Goal: Task Accomplishment & Management: Manage account settings

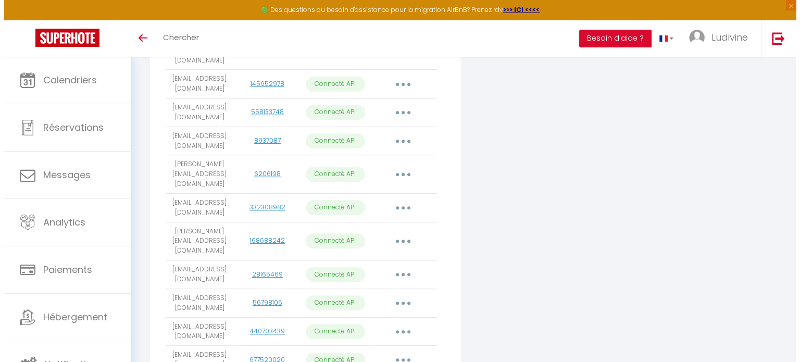
scroll to position [473, 0]
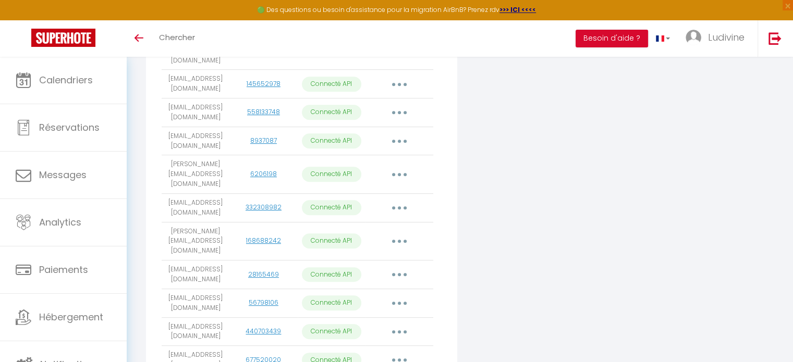
click at [397, 324] on button "button" at bounding box center [399, 332] width 29 height 17
click at [371, 346] on link "Importer les appartements" at bounding box center [352, 355] width 115 height 18
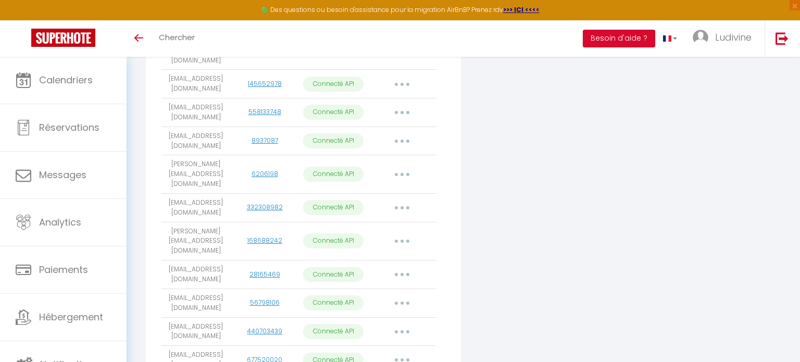
select select "15334"
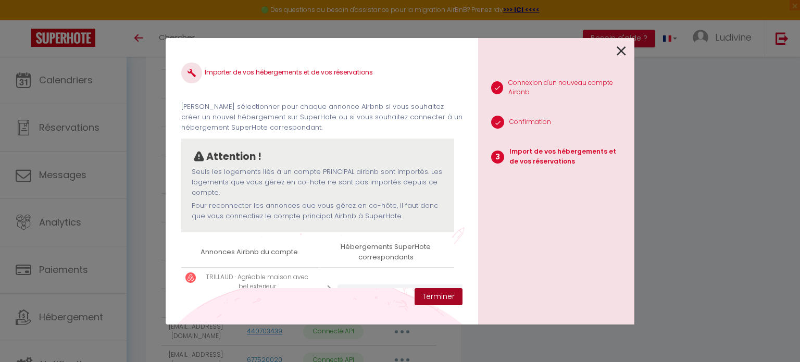
drag, startPoint x: 437, startPoint y: 295, endPoint x: 394, endPoint y: 293, distance: 42.8
click at [394, 293] on div "Importer de vos hébergements et de vos réservations [PERSON_NAME] sélectionner …" at bounding box center [322, 181] width 313 height 287
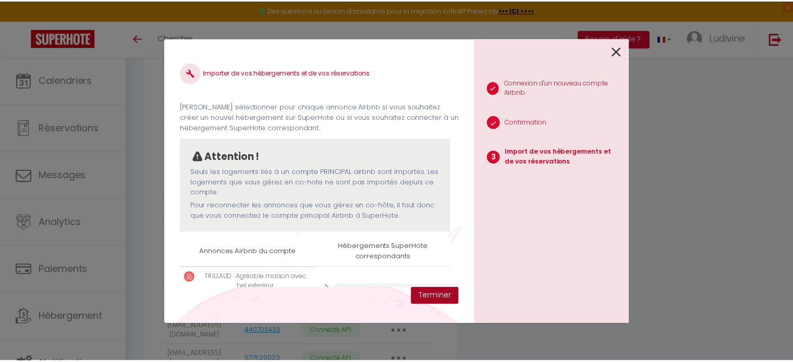
scroll to position [48, 3]
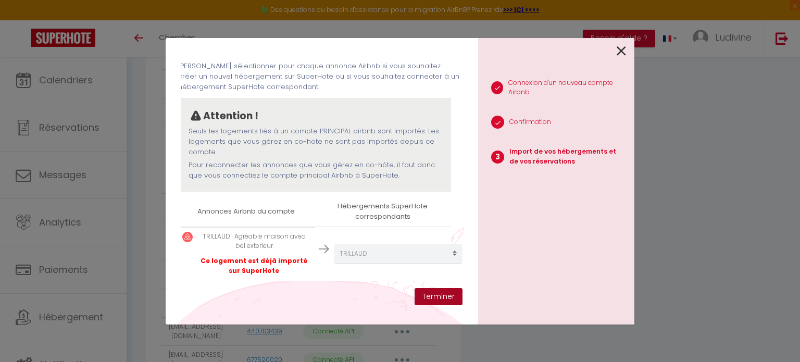
click at [436, 300] on button "Terminer" at bounding box center [439, 297] width 48 height 18
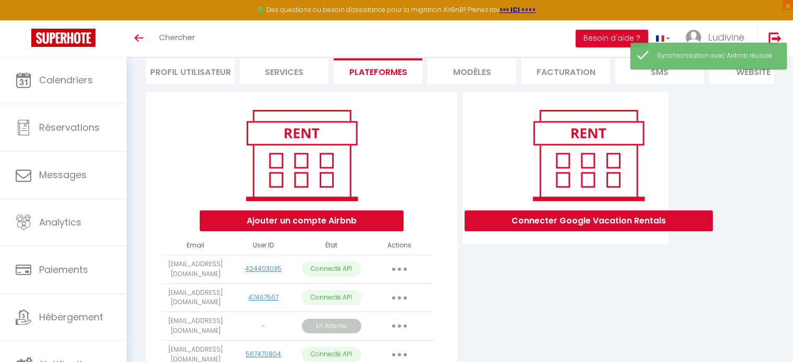
scroll to position [73, 0]
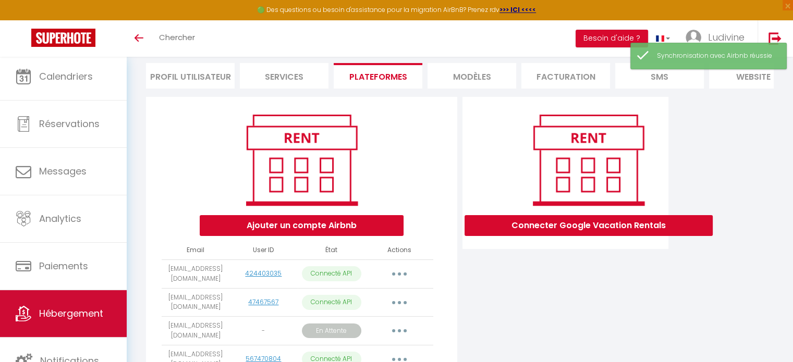
click at [65, 309] on span "Hébergement" at bounding box center [71, 313] width 64 height 13
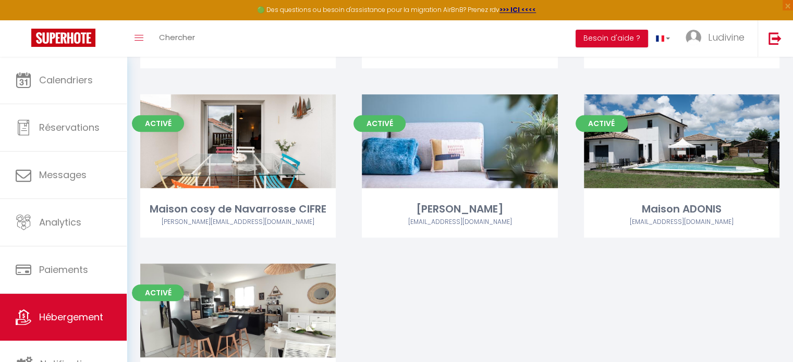
scroll to position [861, 0]
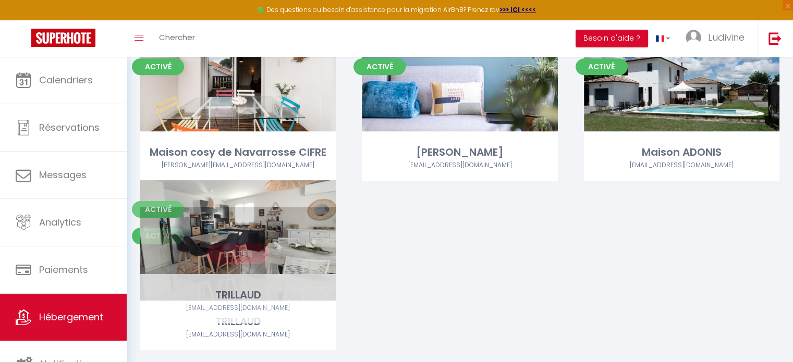
click at [229, 243] on link "Editer" at bounding box center [238, 253] width 63 height 21
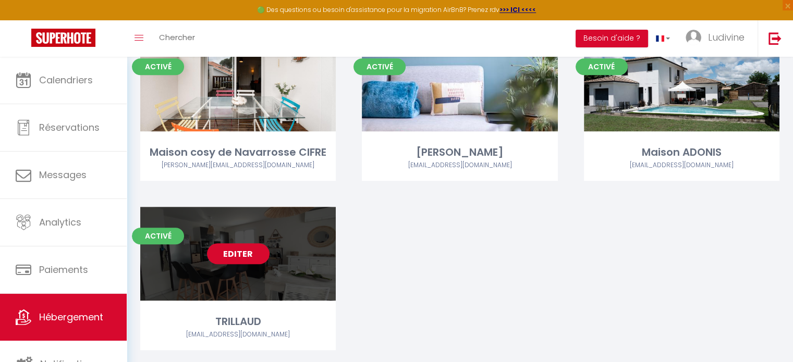
click at [233, 243] on link "Editer" at bounding box center [238, 253] width 63 height 21
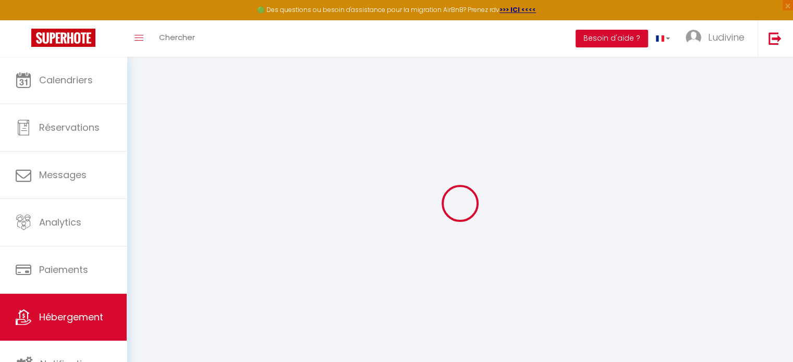
select select "+ 18 %"
select select
checkbox input "false"
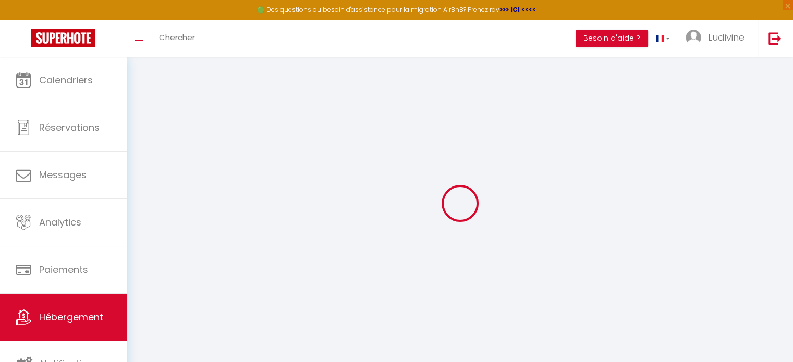
checkbox input "false"
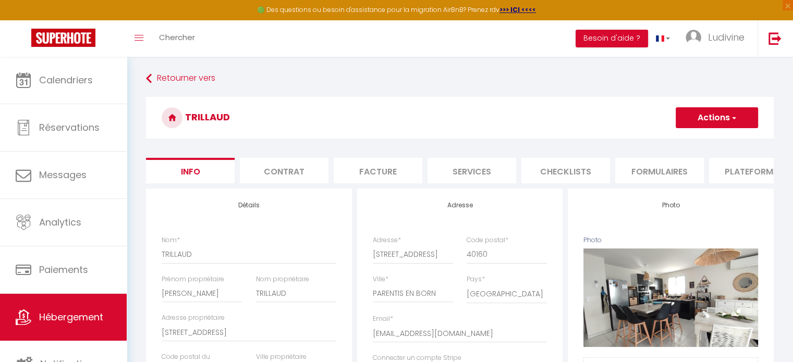
select select
checkbox input "false"
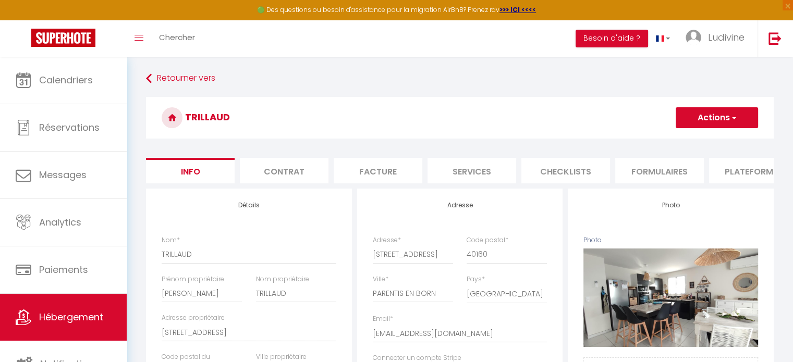
checkbox input "false"
select select
select select "EUR"
select select
click at [736, 169] on li "Plateformes" at bounding box center [753, 171] width 89 height 26
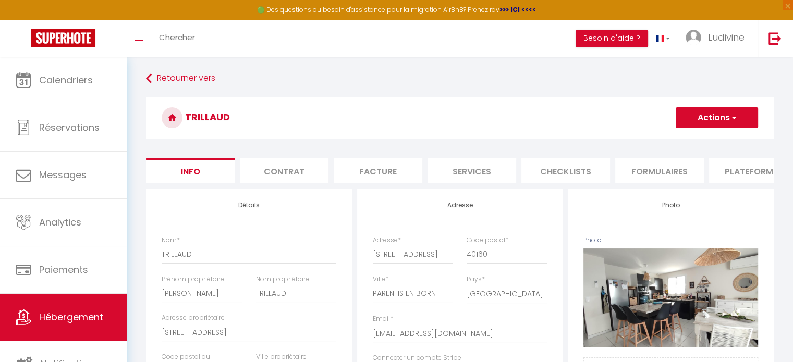
select select
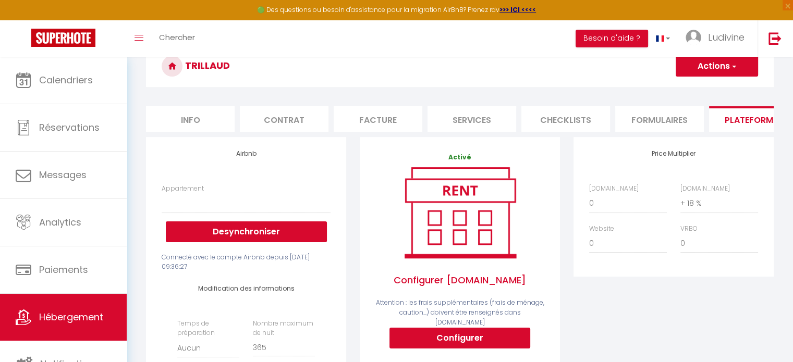
scroll to position [102, 0]
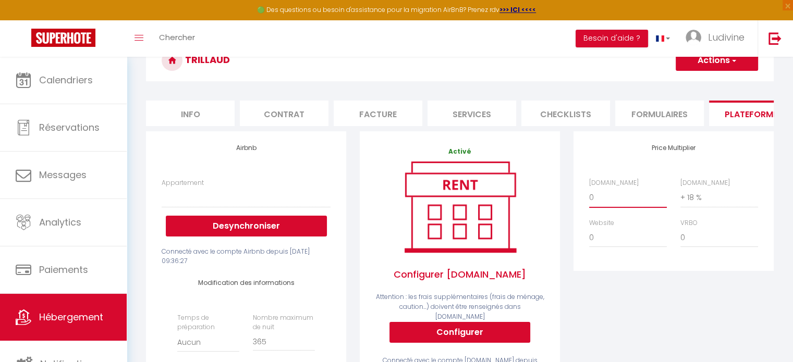
click at [603, 205] on select "0 + 1 % + 2 % + 3 % + 4 % + 5 % + 6 % + 7 % + 8 % + 9 %" at bounding box center [628, 198] width 78 height 20
select select "+ 22 %"
click at [589, 195] on select "0 + 1 % + 2 % + 3 % + 4 % + 5 % + 6 % + 7 % + 8 % + 9 %" at bounding box center [628, 198] width 78 height 20
select select
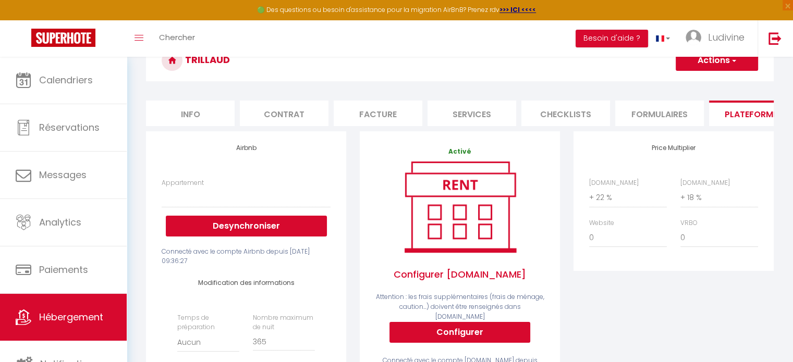
click at [734, 65] on span "button" at bounding box center [732, 60] width 7 height 10
click at [705, 82] on link "Enregistrer" at bounding box center [716, 84] width 82 height 14
select select
select select "EUR"
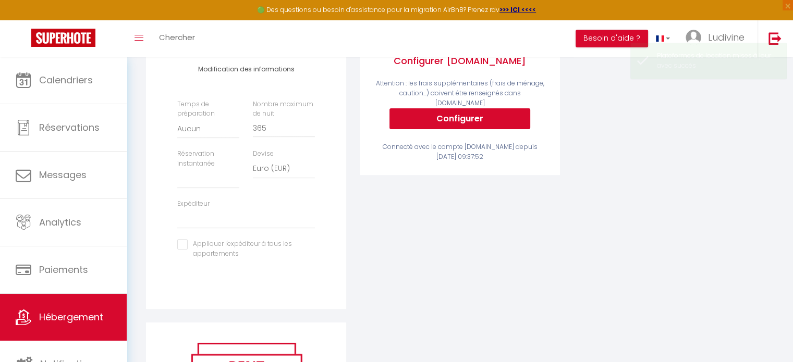
scroll to position [312, 0]
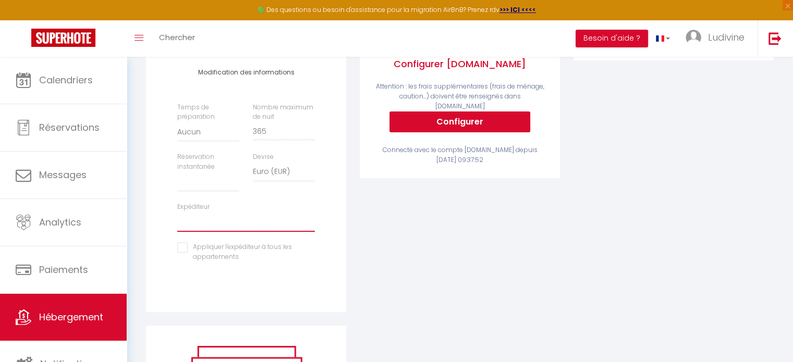
click at [198, 229] on select "[EMAIL_ADDRESS][DOMAIN_NAME] [EMAIL_ADDRESS][DOMAIN_NAME] [EMAIL_ADDRESS][DOMAI…" at bounding box center [246, 222] width 138 height 20
select select "1890"
click at [177, 219] on select "[EMAIL_ADDRESS][DOMAIN_NAME] [EMAIL_ADDRESS][DOMAIN_NAME] [EMAIL_ADDRESS][DOMAI…" at bounding box center [246, 222] width 138 height 20
select select
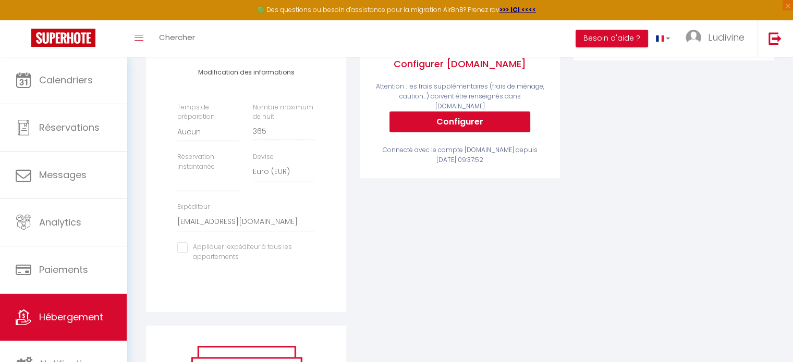
click at [182, 253] on input "checkbox" at bounding box center [246, 247] width 138 height 10
checkbox input "true"
select select
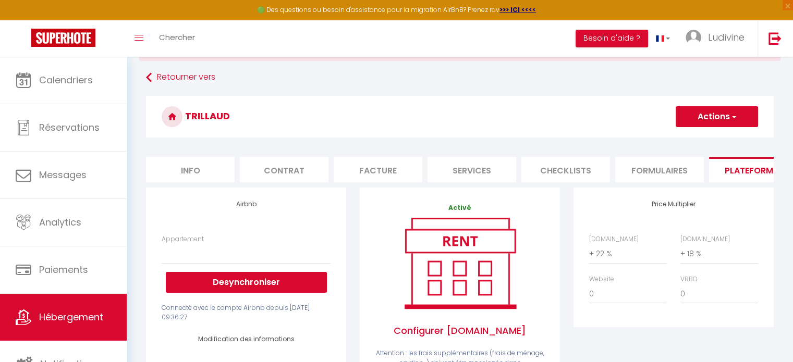
scroll to position [40, 0]
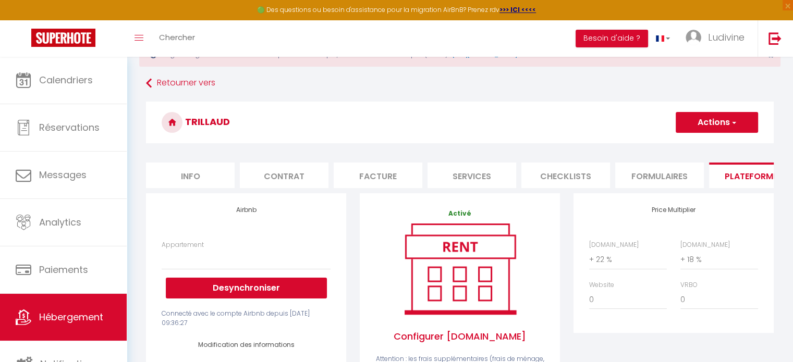
click at [707, 122] on button "Actions" at bounding box center [716, 122] width 82 height 21
click at [697, 145] on link "Enregistrer" at bounding box center [716, 146] width 82 height 14
select select
select select "EUR"
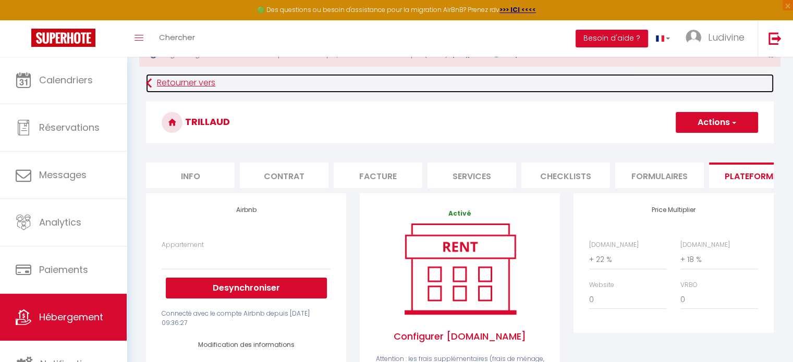
click at [170, 85] on link "Retourner vers" at bounding box center [459, 83] width 627 height 19
